Goal: Information Seeking & Learning: Compare options

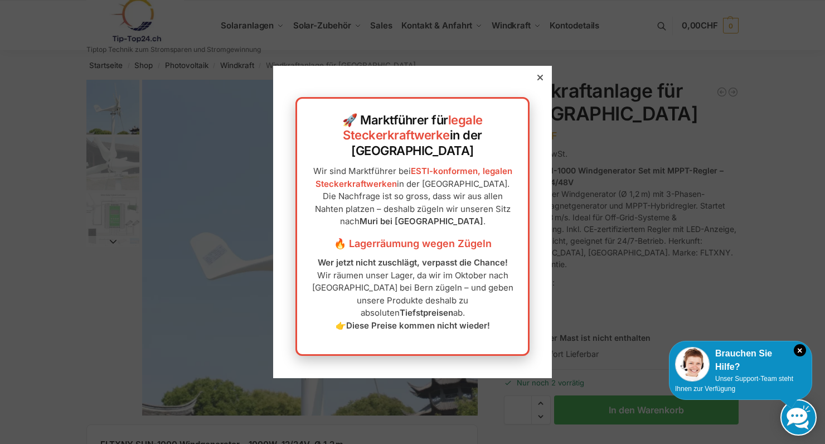
click at [540, 80] on icon at bounding box center [541, 78] width 6 height 6
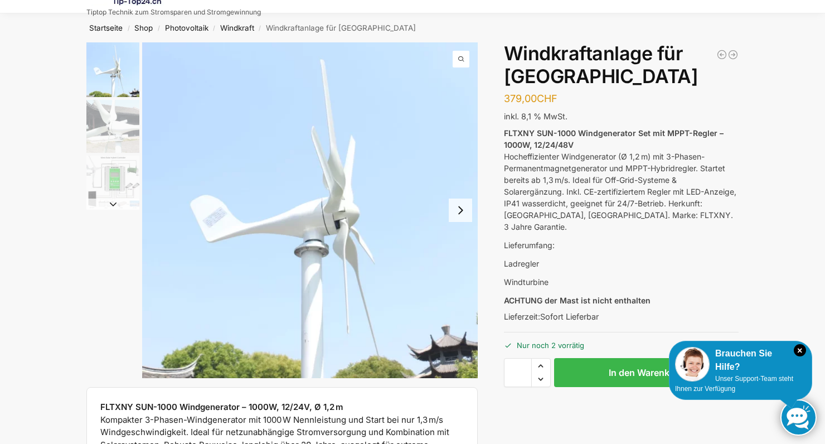
scroll to position [40, 0]
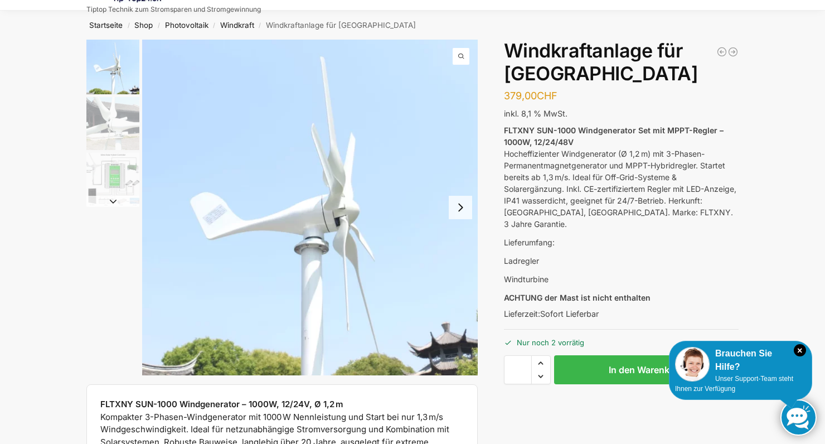
click at [121, 186] on img "3 / 3" at bounding box center [112, 179] width 53 height 53
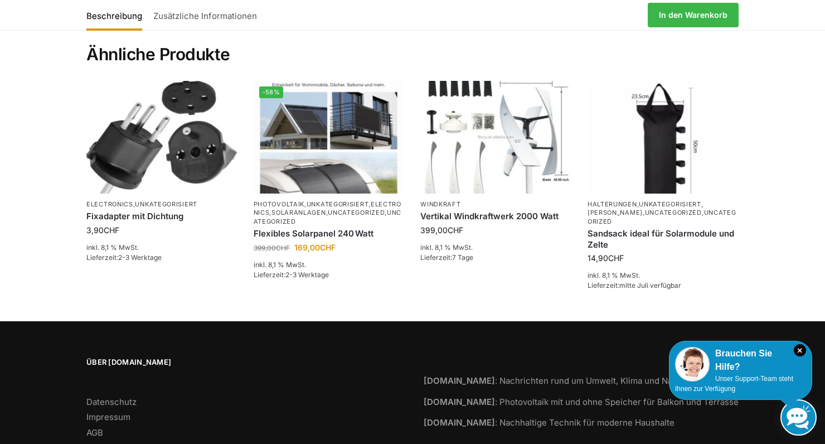
scroll to position [1497, 0]
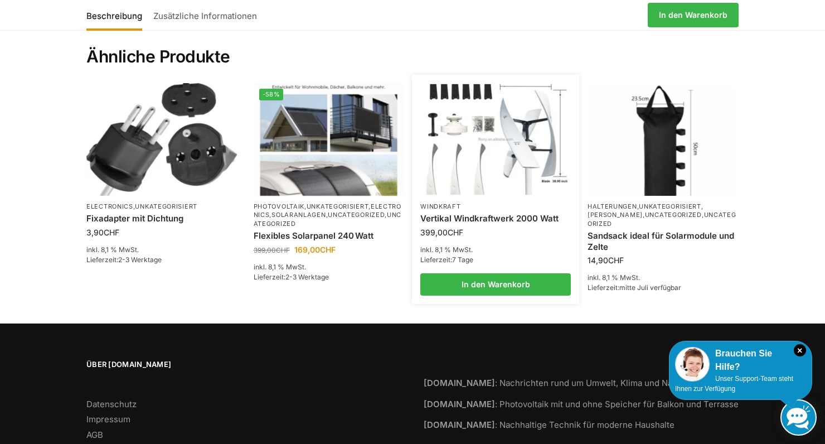
click at [495, 148] on img at bounding box center [496, 139] width 148 height 111
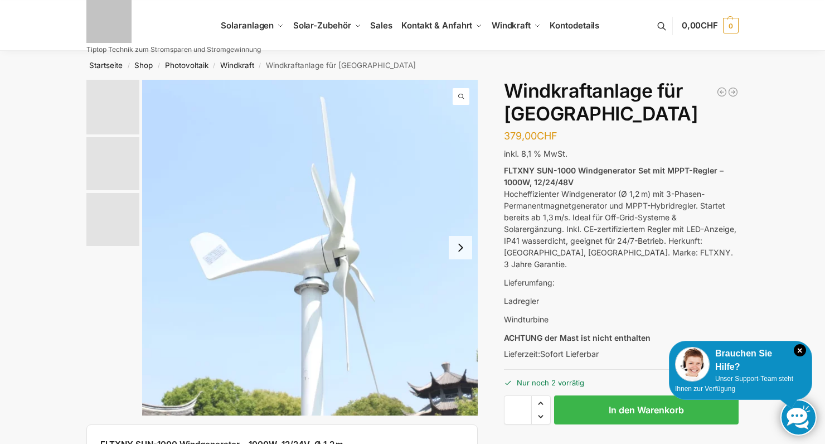
scroll to position [1497, 0]
